Goal: Find specific page/section: Find specific page/section

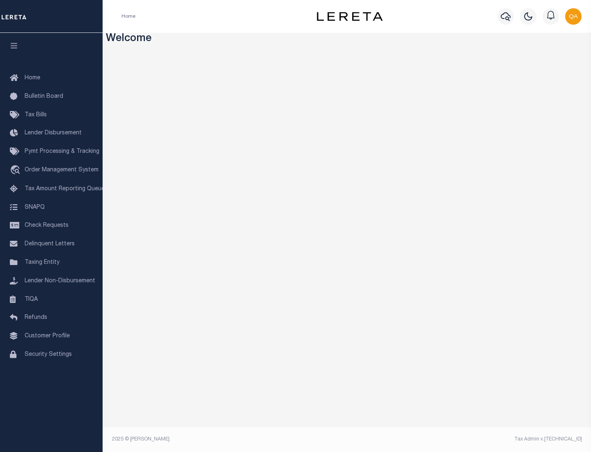
click at [51, 299] on link "TIQA" at bounding box center [51, 299] width 103 height 18
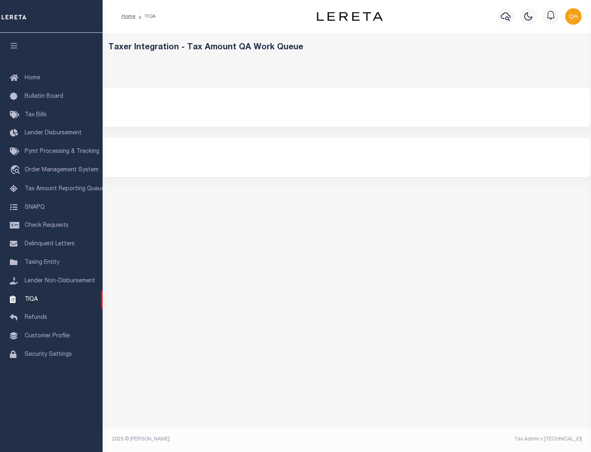
select select "200"
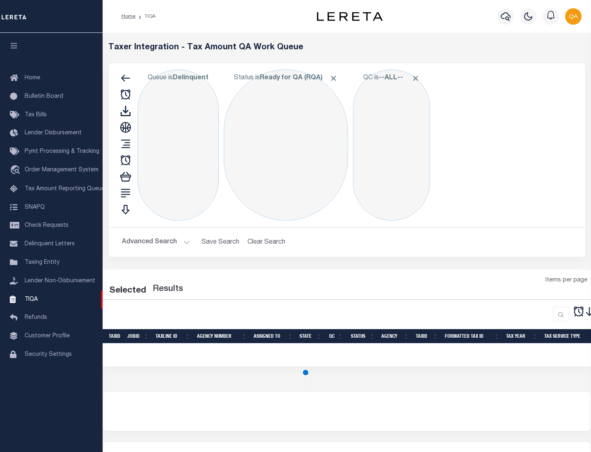
select select "200"
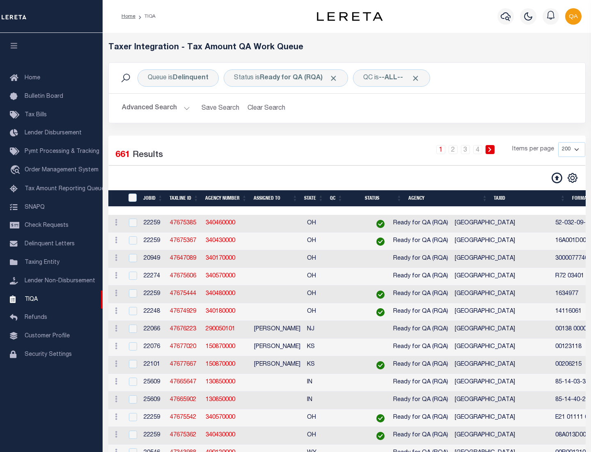
click at [336, 78] on span "Click to Remove" at bounding box center [333, 78] width 9 height 9
